Goal: Transaction & Acquisition: Purchase product/service

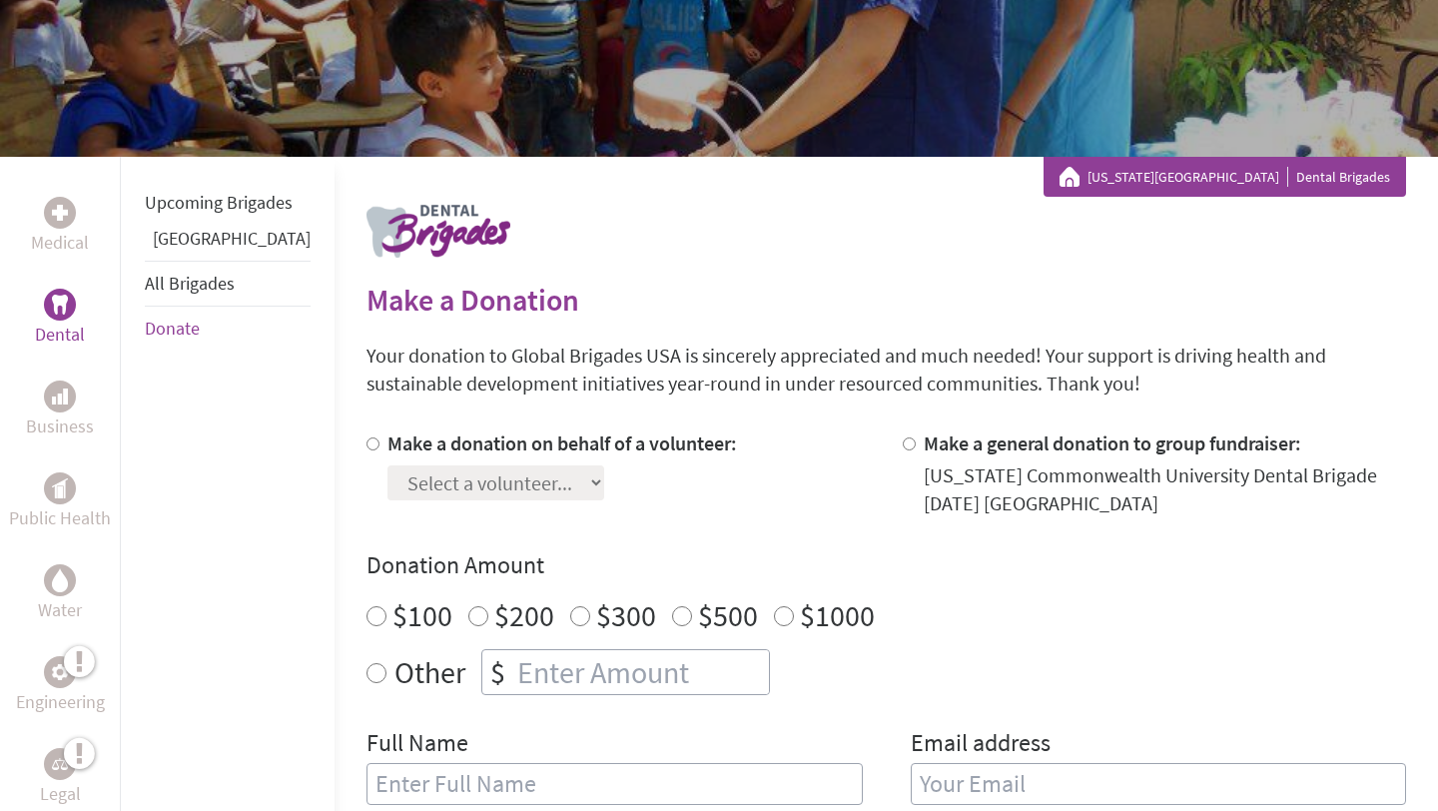
scroll to position [228, 0]
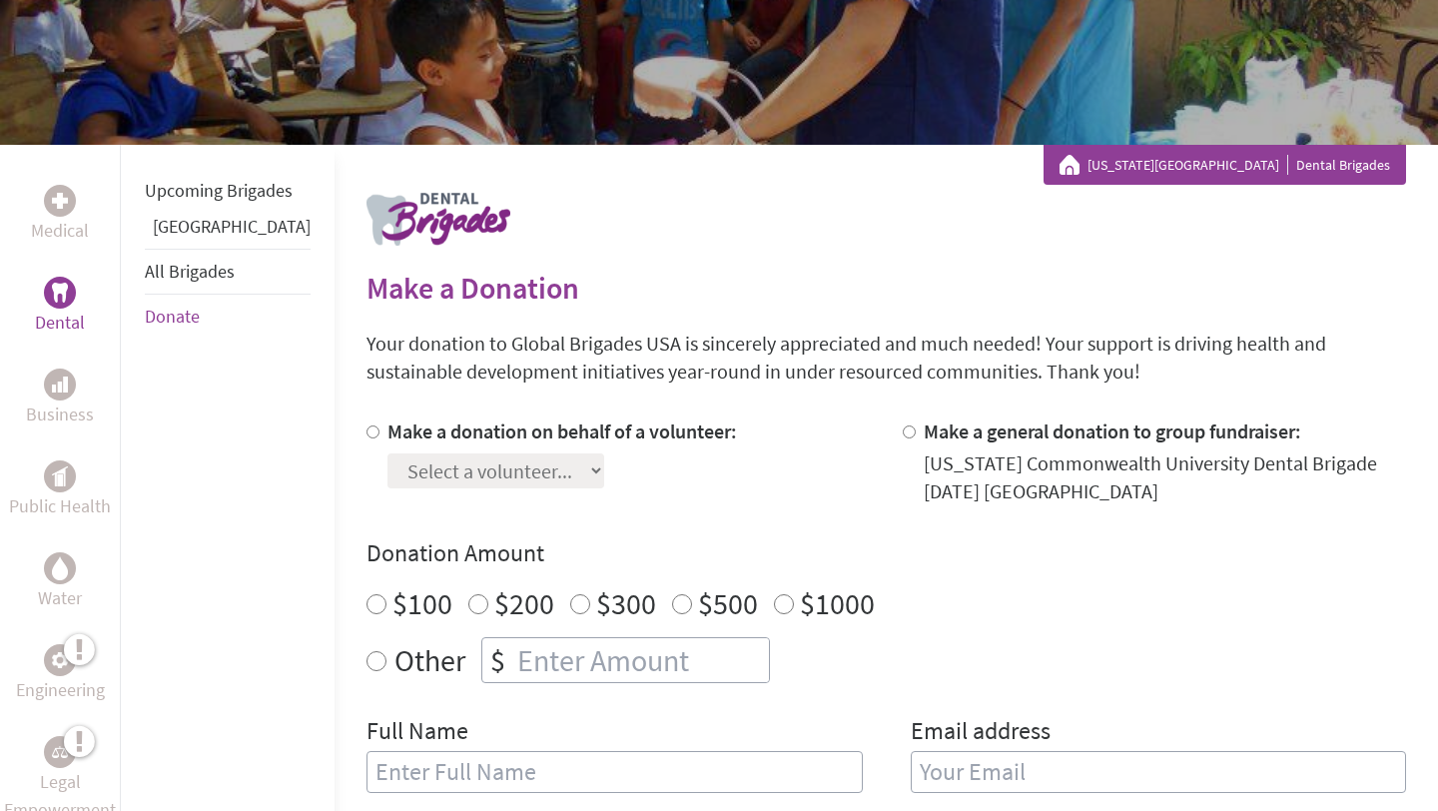
click at [367, 435] on input "Make a donation on behalf of a volunteer:" at bounding box center [373, 432] width 13 height 13
radio input "true"
click at [388, 467] on select "Select a volunteer... [PERSON_NAME] [PERSON_NAME] [PERSON_NAME] [PERSON_NAME] […" at bounding box center [496, 471] width 217 height 35
select select "E9412278-47E4-11F0-B8AC-42010A400003"
click at [388, 454] on select "Select a volunteer... [PERSON_NAME] [PERSON_NAME] [PERSON_NAME] [PERSON_NAME] […" at bounding box center [496, 471] width 217 height 35
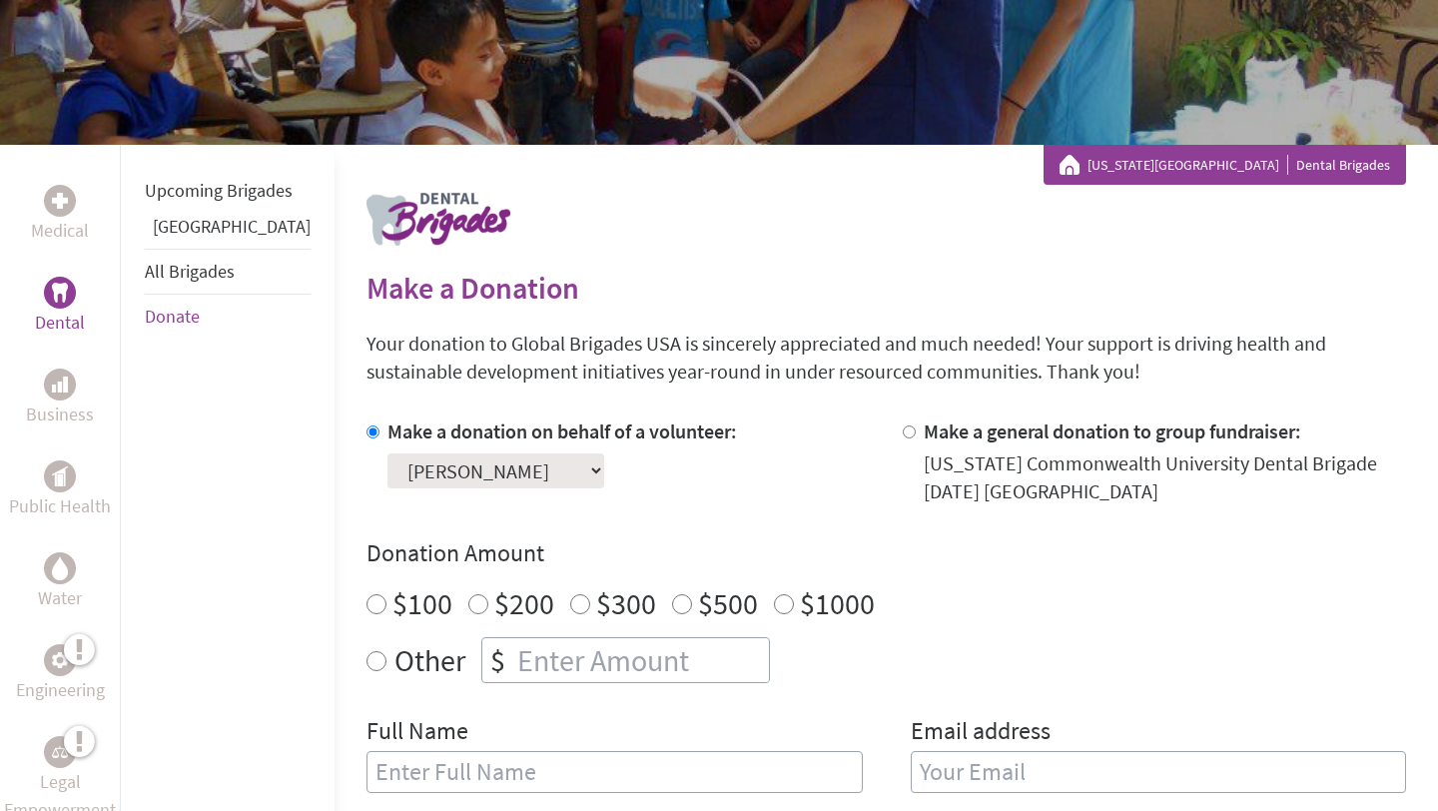
click at [367, 656] on input "Other" at bounding box center [377, 661] width 20 height 20
radio input "true"
click at [513, 665] on input "number" at bounding box center [641, 660] width 256 height 44
type input "30.00"
click at [764, 683] on div "Make a donation on behalf of a volunteer: Select a volunteer... [PERSON_NAME] […" at bounding box center [887, 618] width 1040 height 400
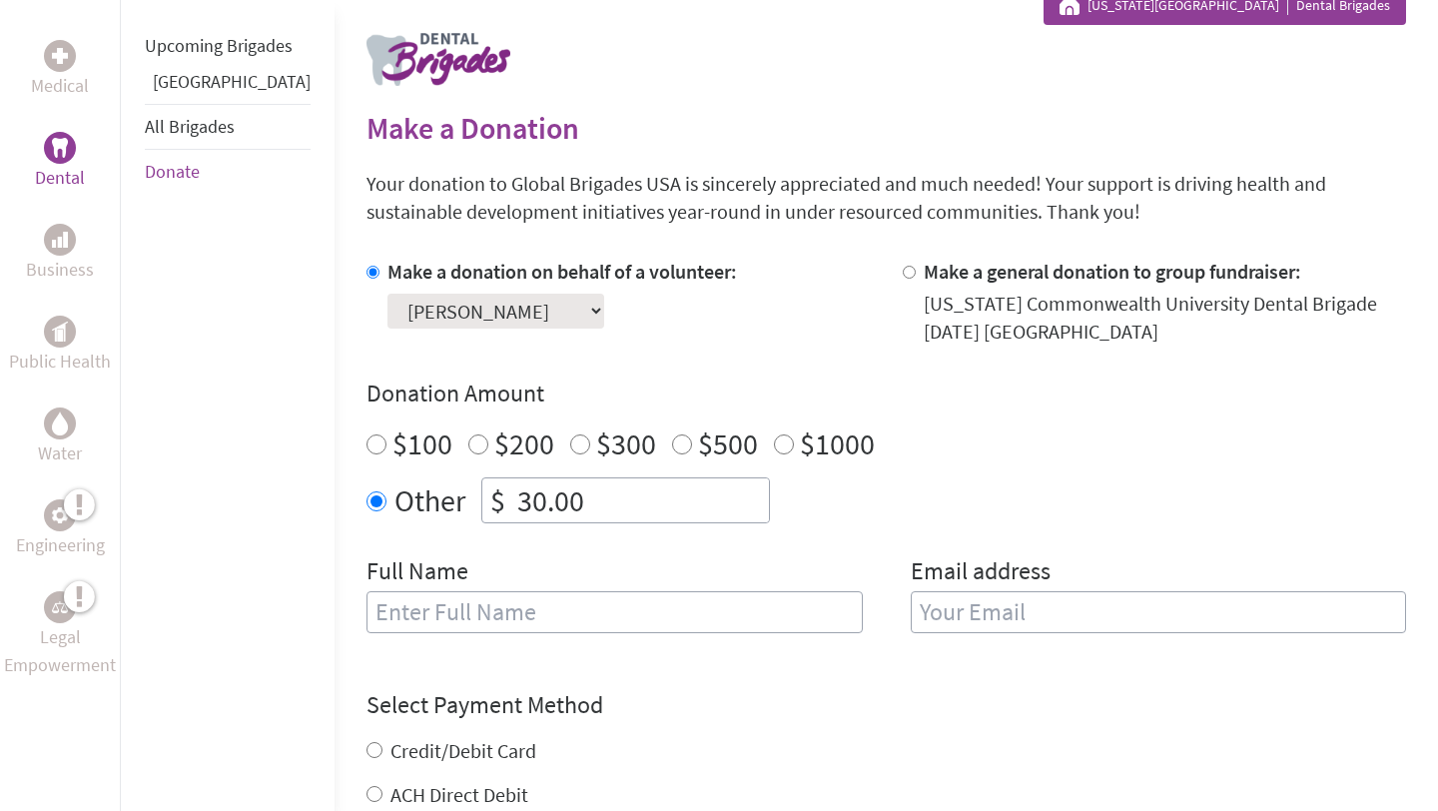
scroll to position [395, 0]
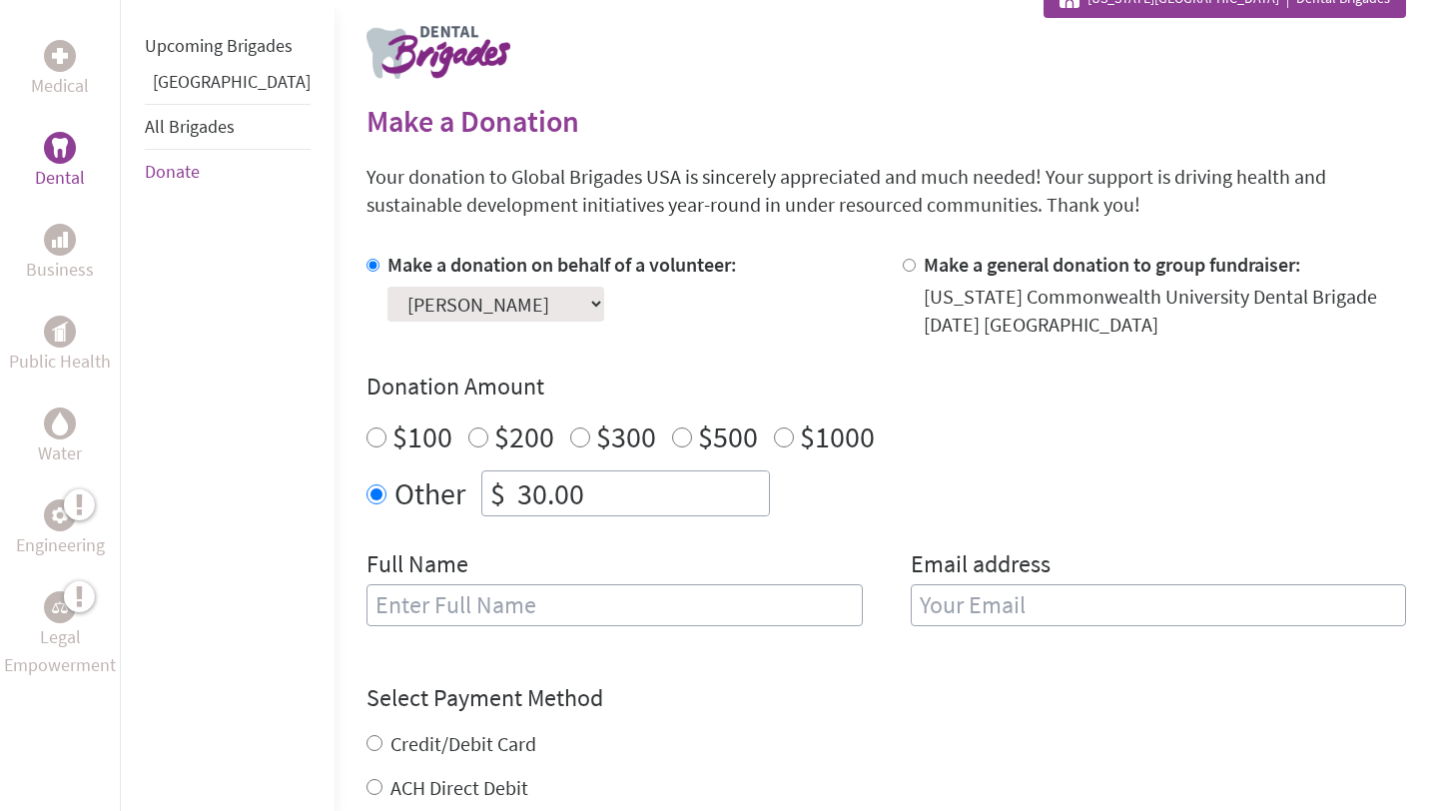
click at [618, 612] on input "text" at bounding box center [615, 605] width 496 height 42
type input "[PERSON_NAME]"
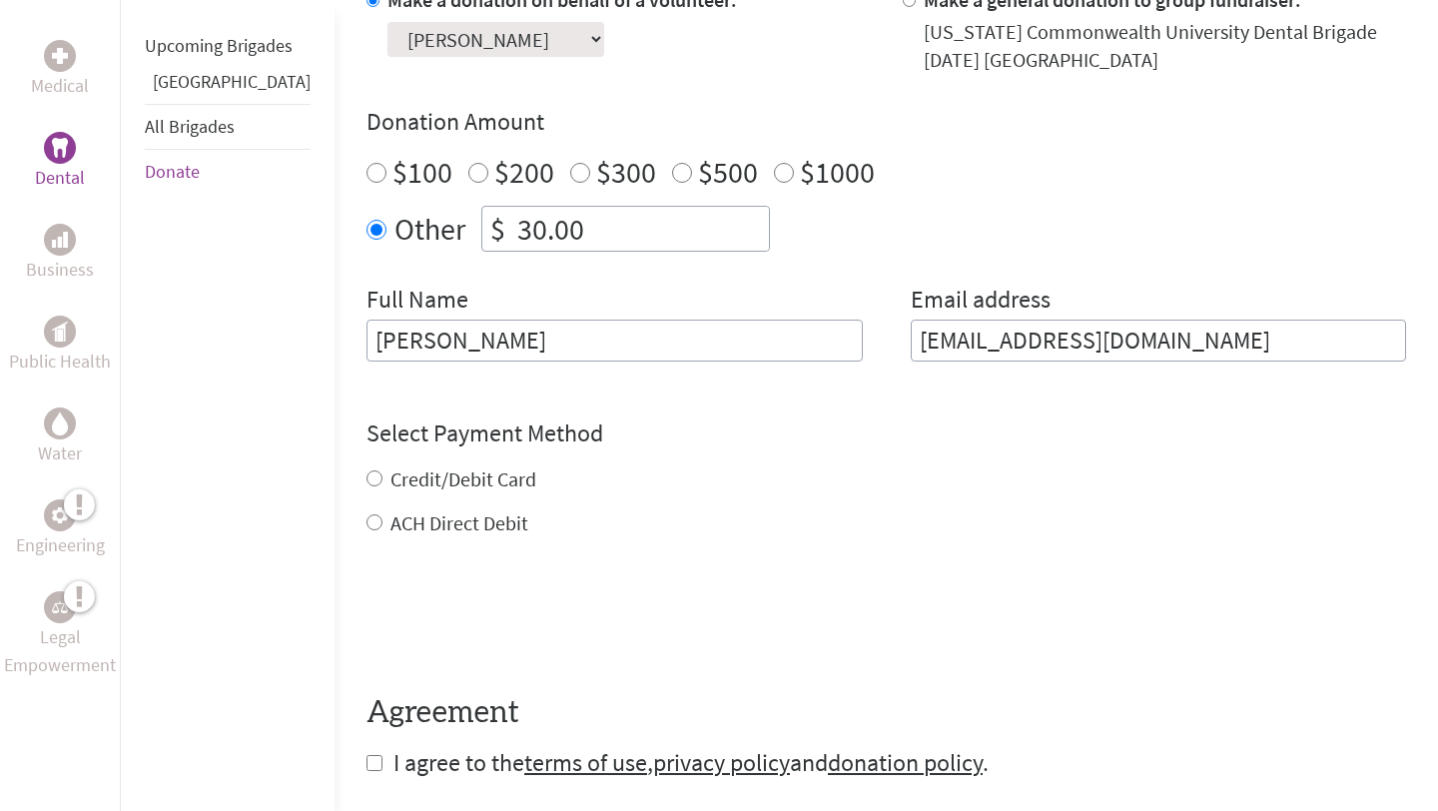
scroll to position [662, 0]
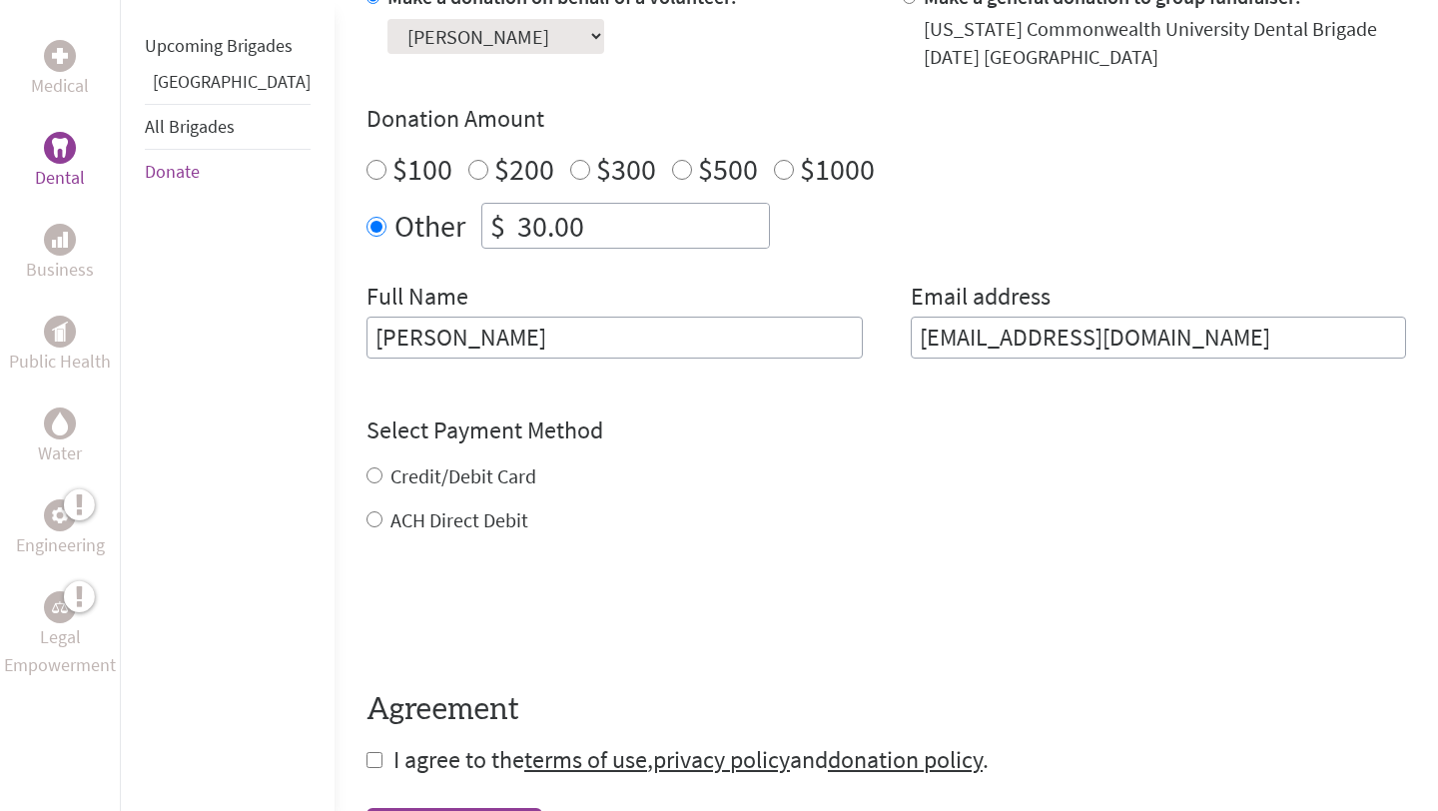
type input "[EMAIL_ADDRESS][DOMAIN_NAME]"
click at [367, 476] on div "Credit/Debit Card ACH Direct Debit" at bounding box center [887, 499] width 1040 height 72
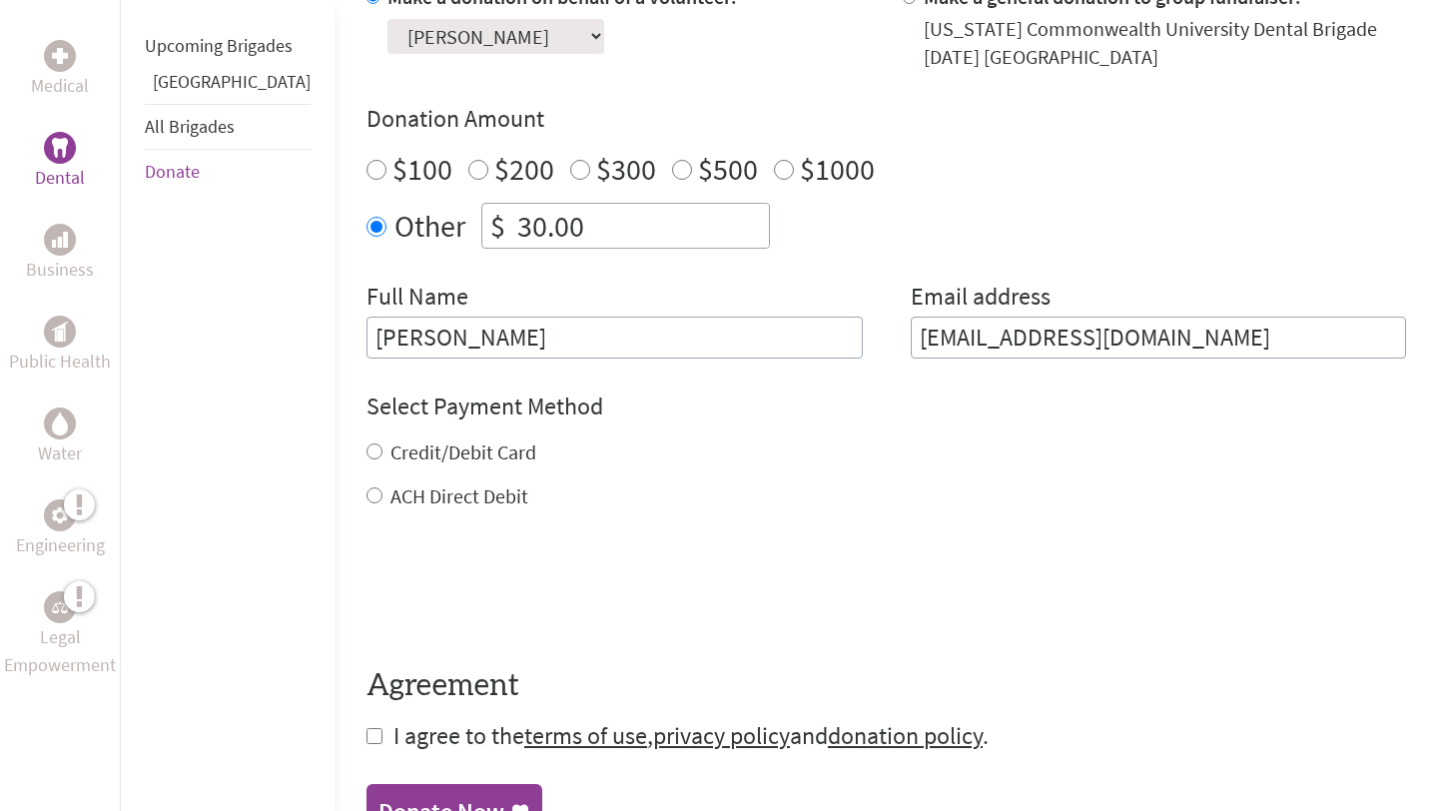
click at [367, 454] on input "Credit/Debit Card" at bounding box center [375, 452] width 16 height 16
radio input "true"
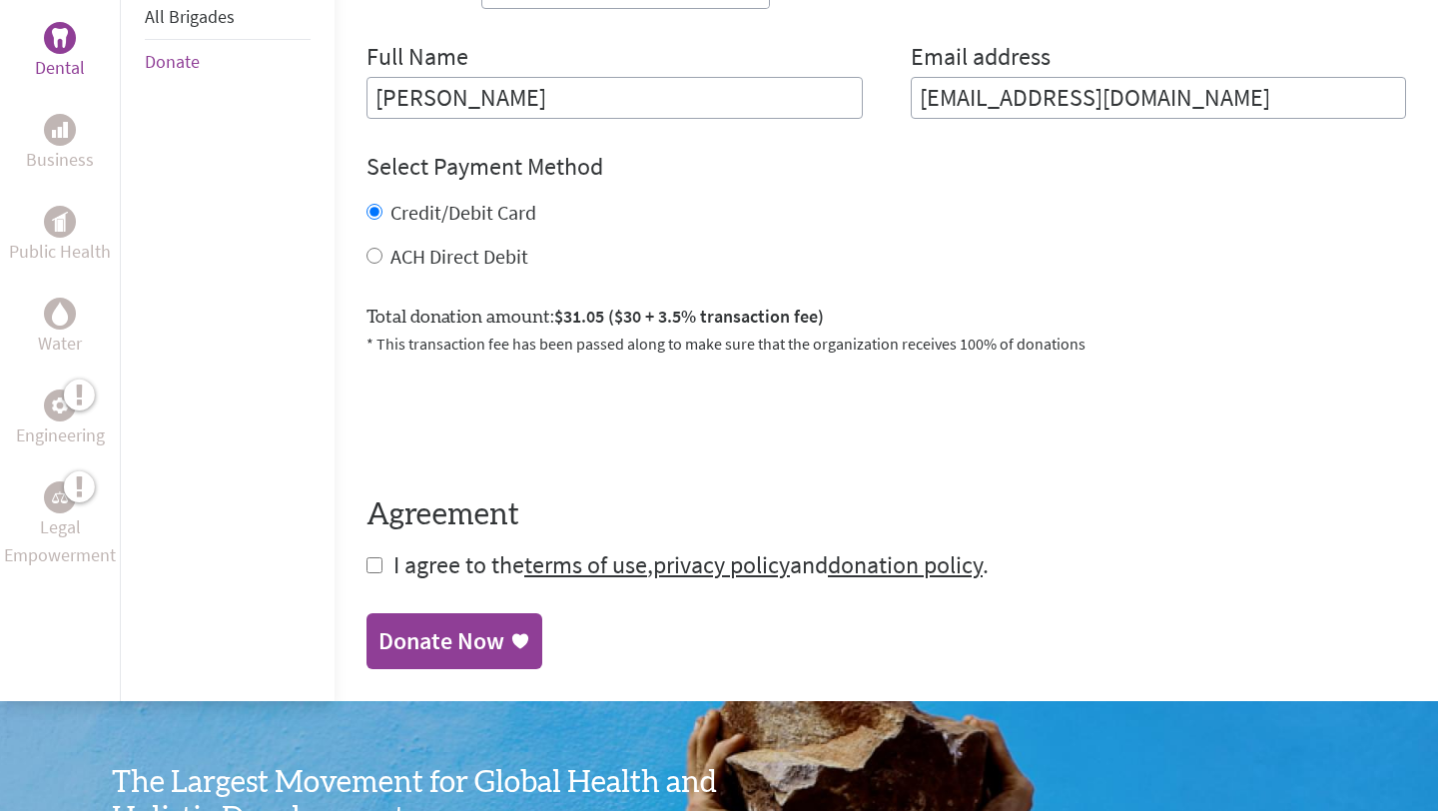
scroll to position [905, 0]
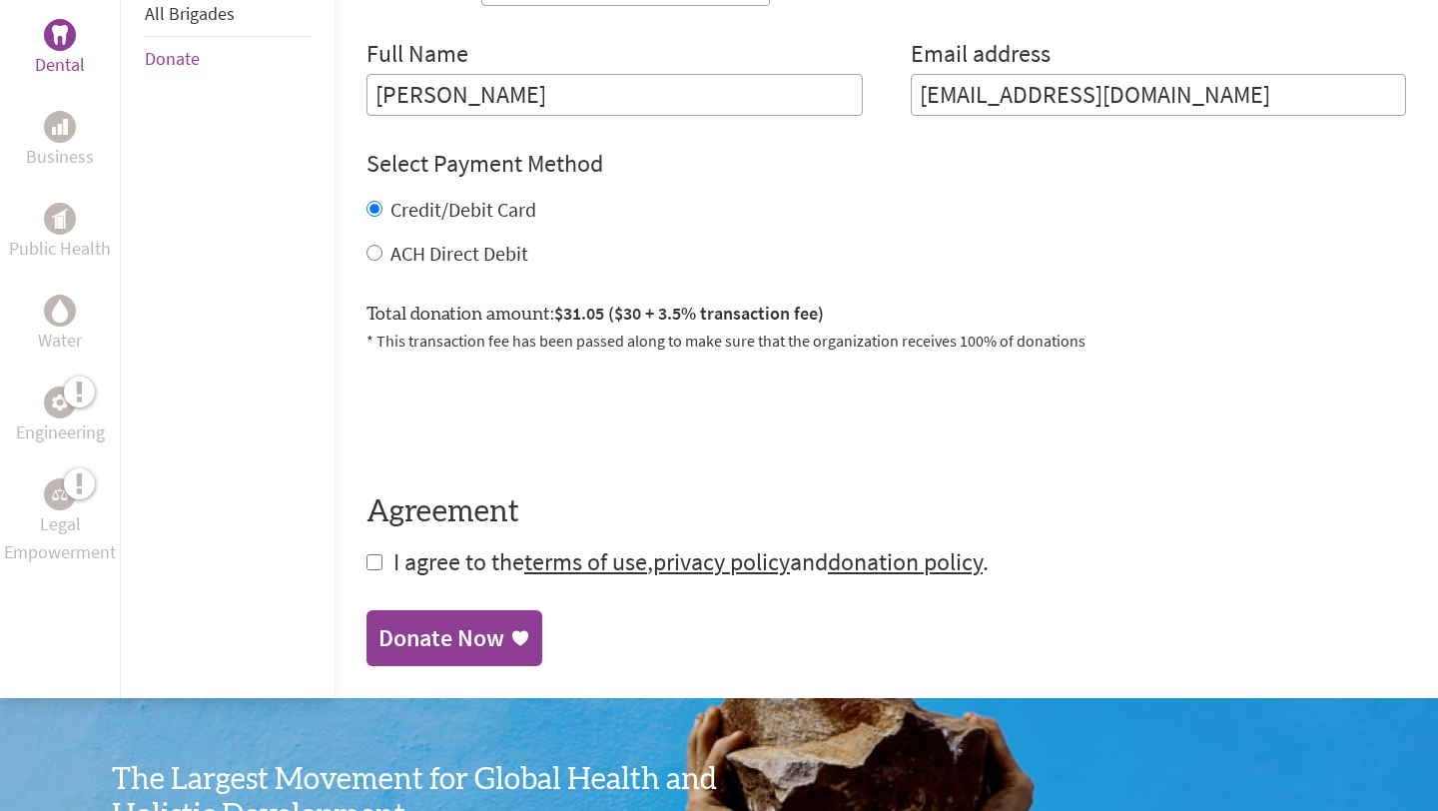
click at [367, 558] on input "checkbox" at bounding box center [375, 562] width 16 height 16
checkbox input "true"
click at [379, 627] on div "Donate Now" at bounding box center [442, 640] width 126 height 32
